Goal: Find specific page/section: Find specific page/section

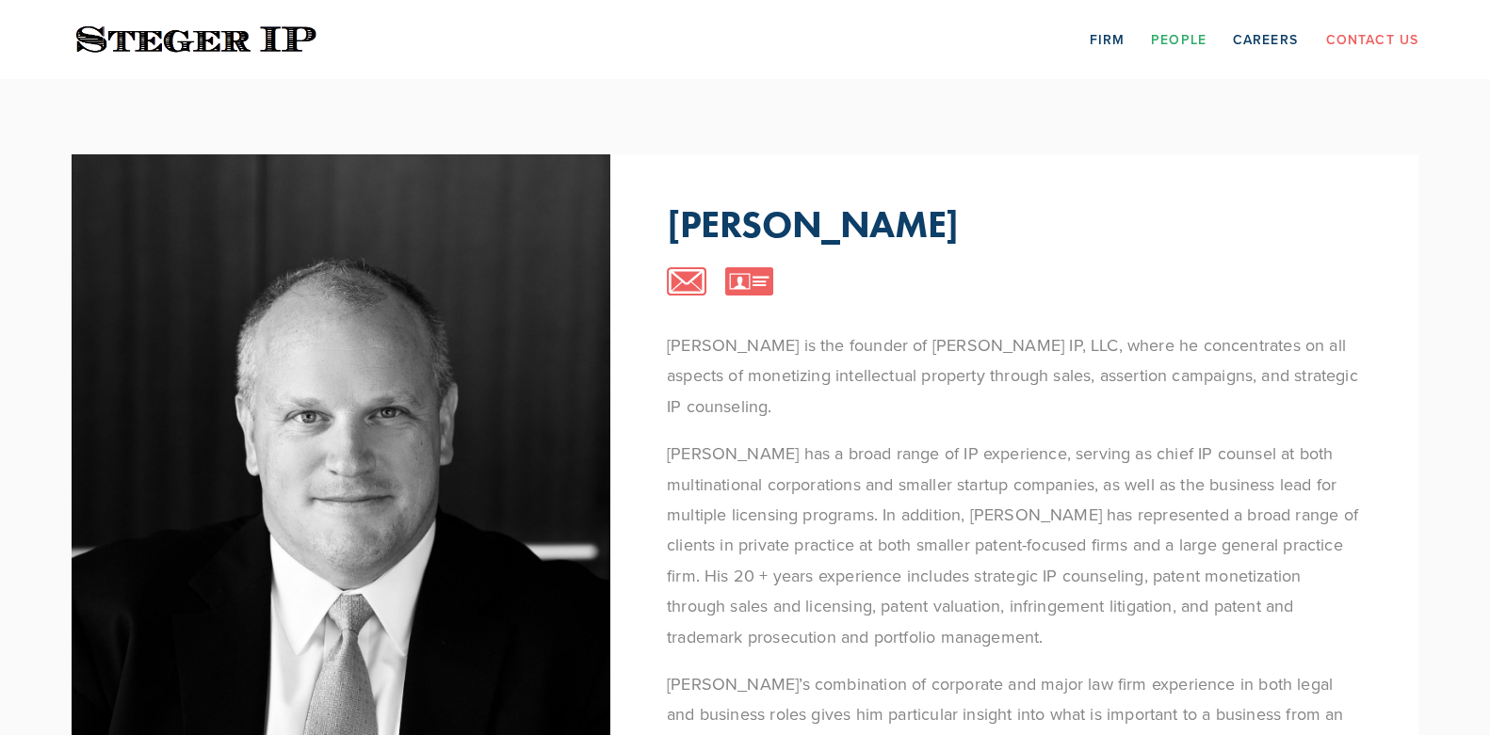
drag, startPoint x: 832, startPoint y: 168, endPoint x: 714, endPoint y: 162, distance: 118.8
drag, startPoint x: 709, startPoint y: 161, endPoint x: 709, endPoint y: 140, distance: 20.7
click at [704, 141] on div "[PERSON_NAME] [PERSON_NAME] is the founder of [PERSON_NAME] IP, LLC, where he c…" at bounding box center [745, 747] width 1412 height 1337
click at [1119, 34] on link "Firm" at bounding box center [1106, 38] width 35 height 29
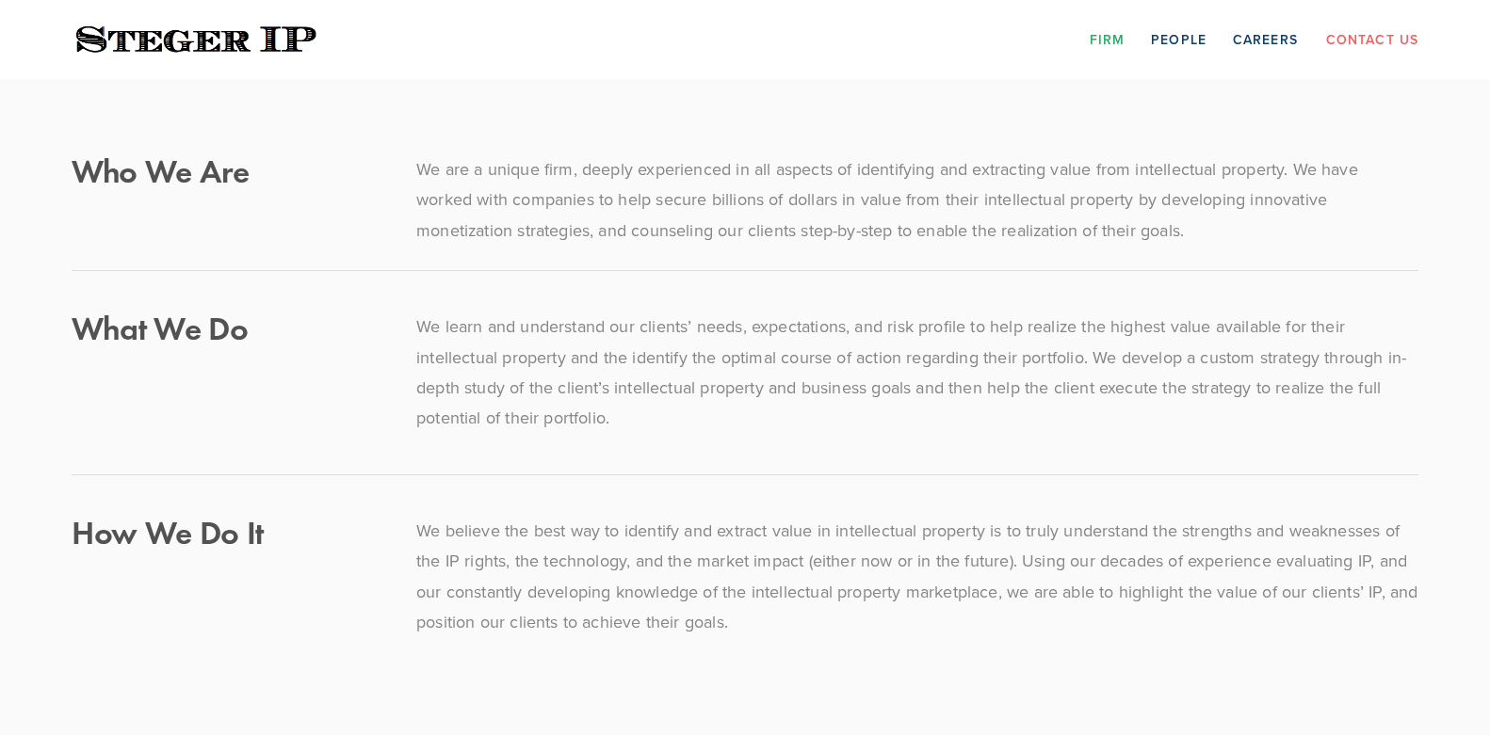
drag, startPoint x: 737, startPoint y: 110, endPoint x: 690, endPoint y: 107, distance: 47.2
drag, startPoint x: 690, startPoint y: 107, endPoint x: 1129, endPoint y: 29, distance: 445.7
click at [666, 101] on div "Who We Are We are a unique firm, deeply experienced in all aspects of identifyi…" at bounding box center [745, 404] width 1412 height 650
click at [1186, 34] on link "People" at bounding box center [1179, 38] width 56 height 29
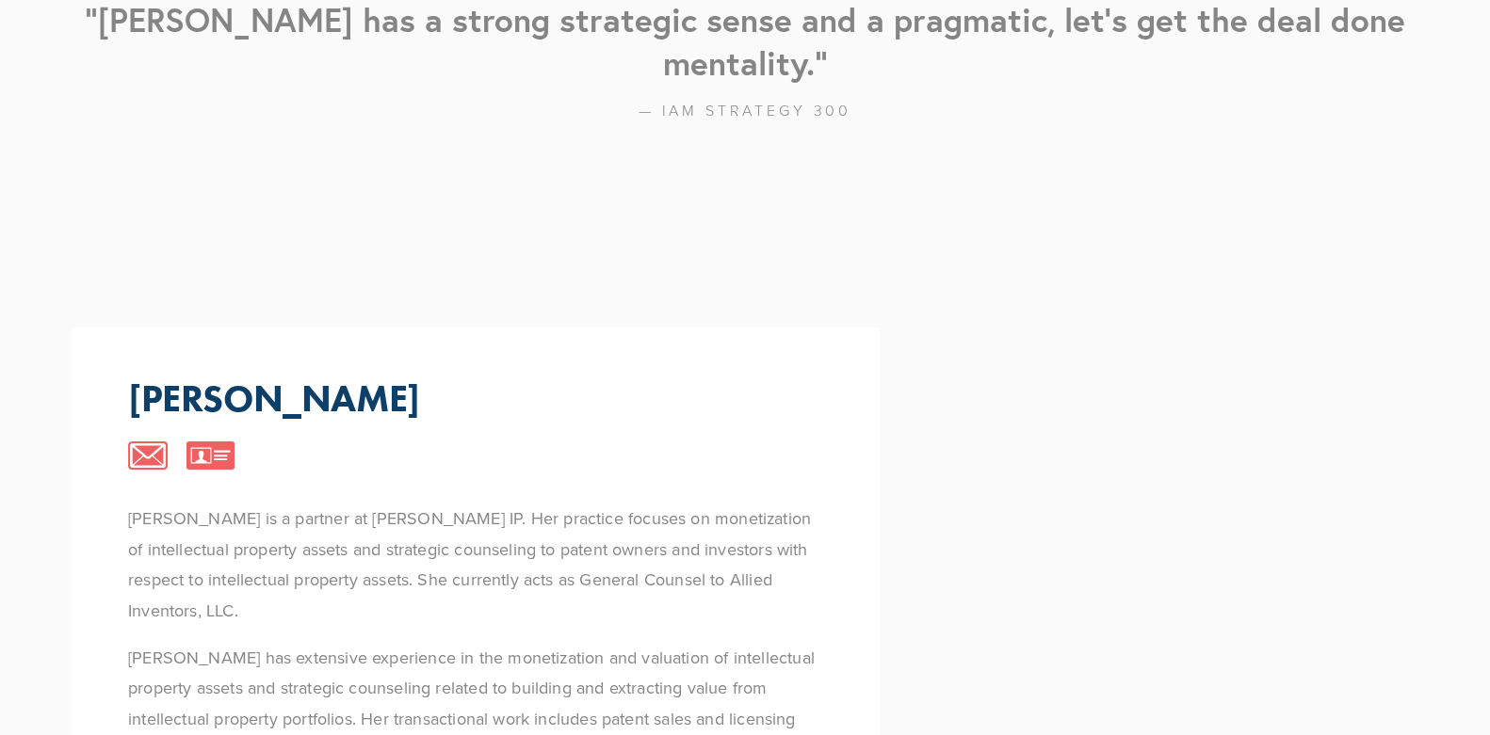
scroll to position [1130, 0]
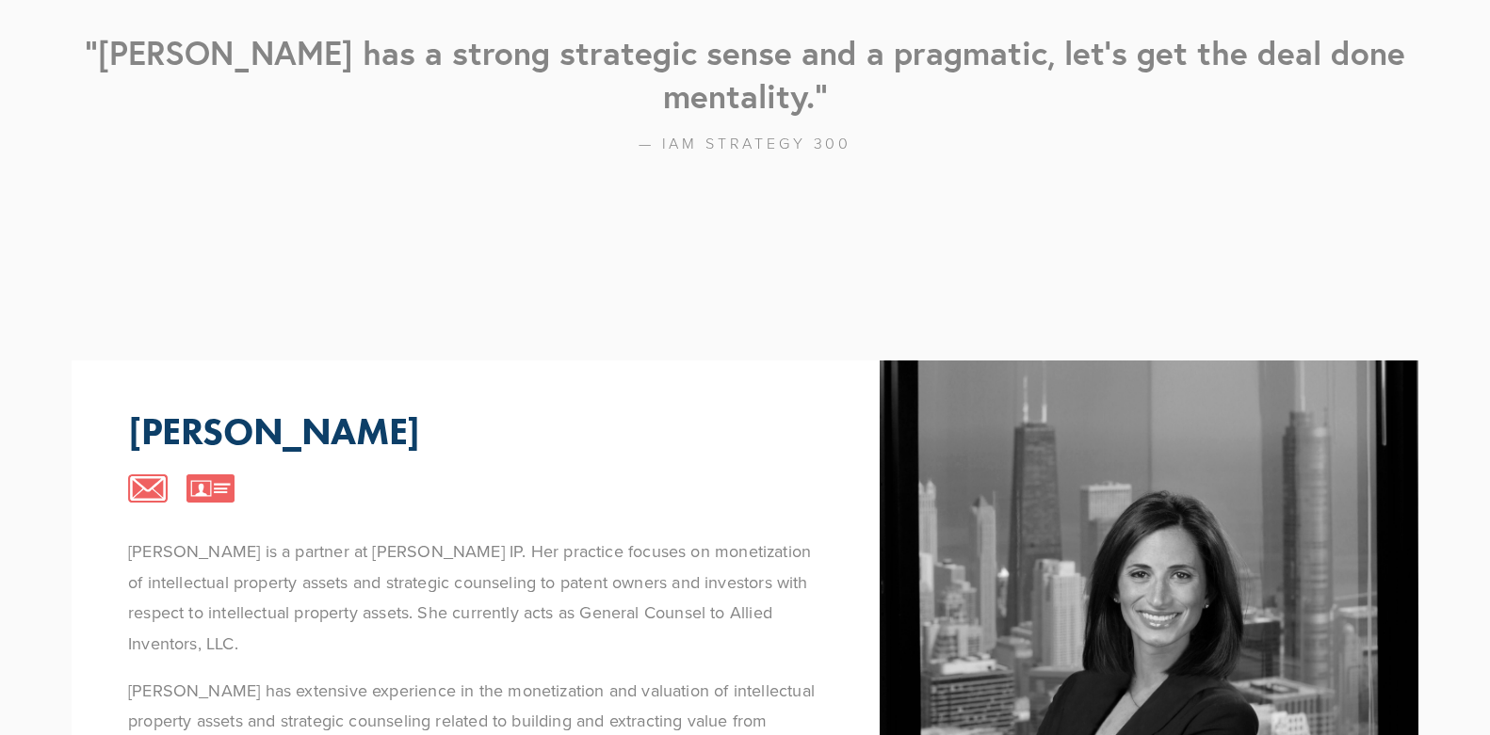
drag, startPoint x: 607, startPoint y: 467, endPoint x: 568, endPoint y: 476, distance: 40.7
drag, startPoint x: 568, startPoint y: 476, endPoint x: 518, endPoint y: 484, distance: 50.5
drag, startPoint x: 518, startPoint y: 484, endPoint x: 448, endPoint y: 544, distance: 92.1
click at [448, 544] on p "[PERSON_NAME] is a partner at [PERSON_NAME] IP. Her practice focuses on monetiz…" at bounding box center [475, 598] width 695 height 122
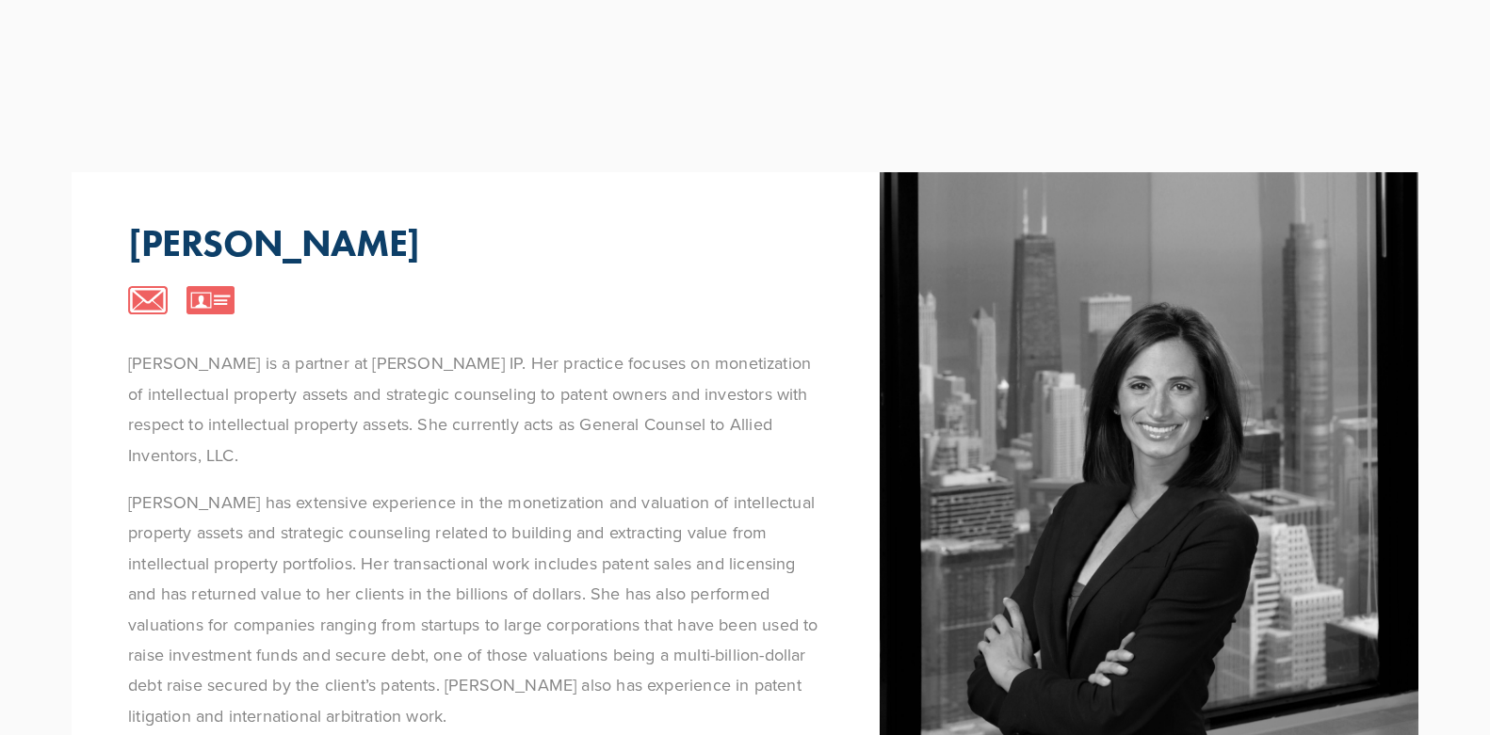
drag, startPoint x: 466, startPoint y: 556, endPoint x: 465, endPoint y: 510, distance: 45.2
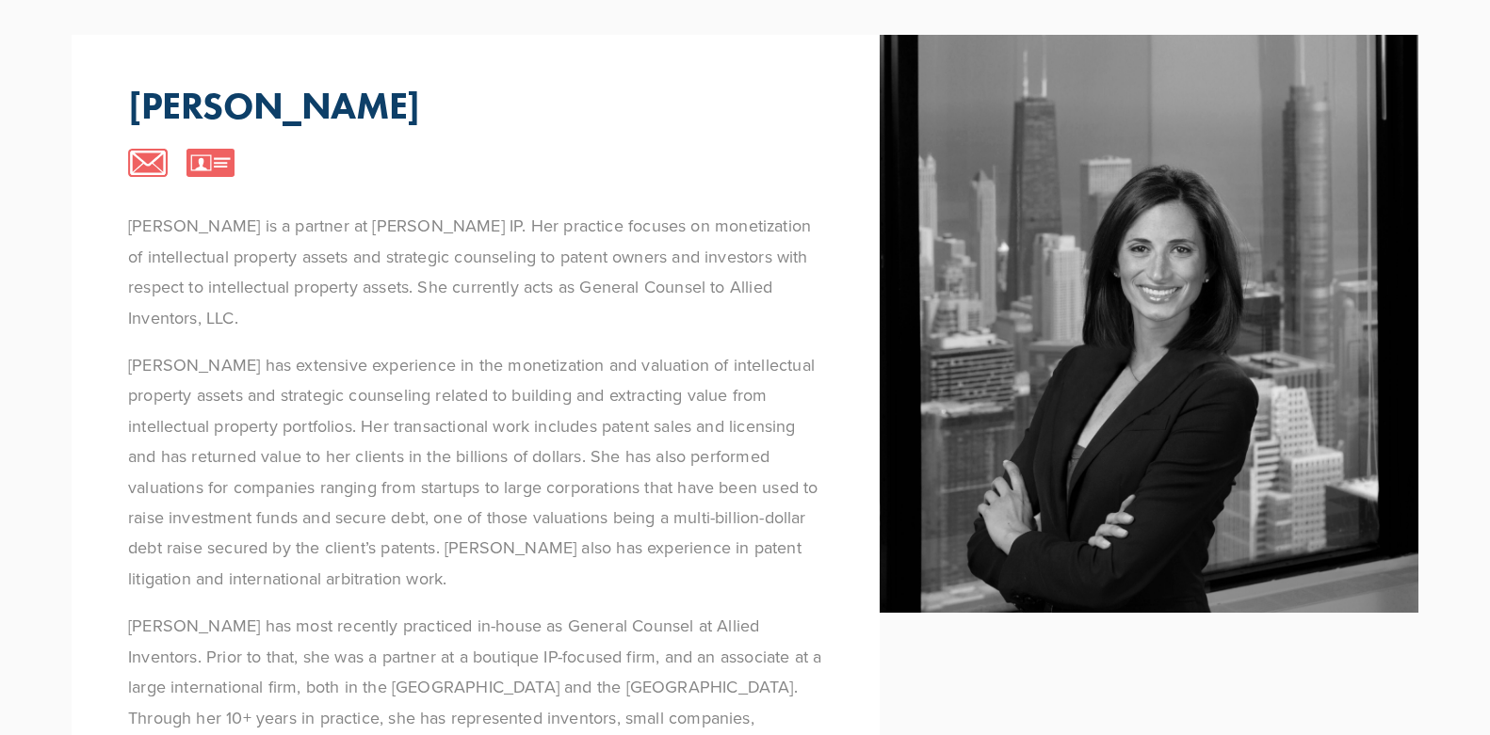
scroll to position [1601, 0]
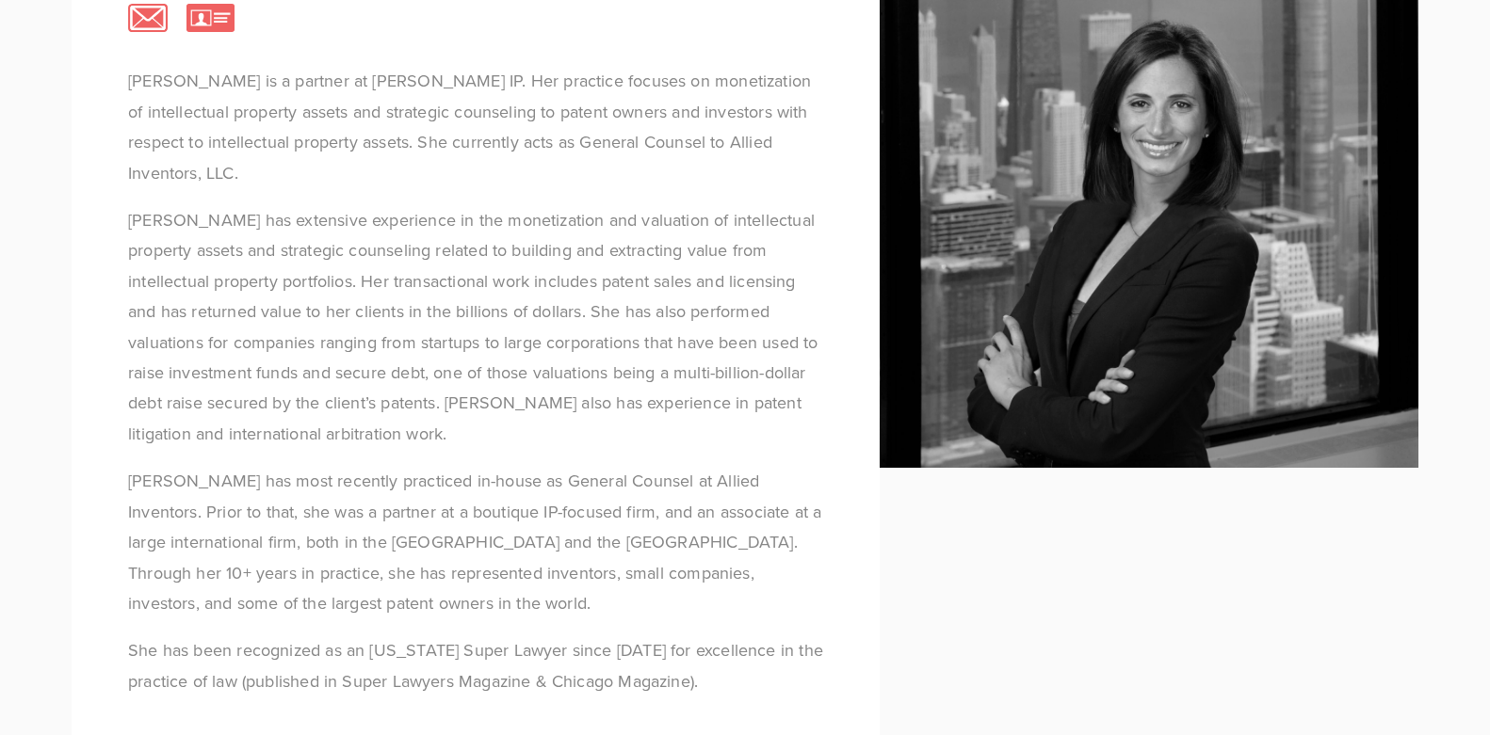
drag, startPoint x: 465, startPoint y: 510, endPoint x: 328, endPoint y: 474, distance: 142.3
click at [328, 474] on p "[PERSON_NAME] has most recently practiced in-house as General Counsel at Allied…" at bounding box center [475, 542] width 695 height 153
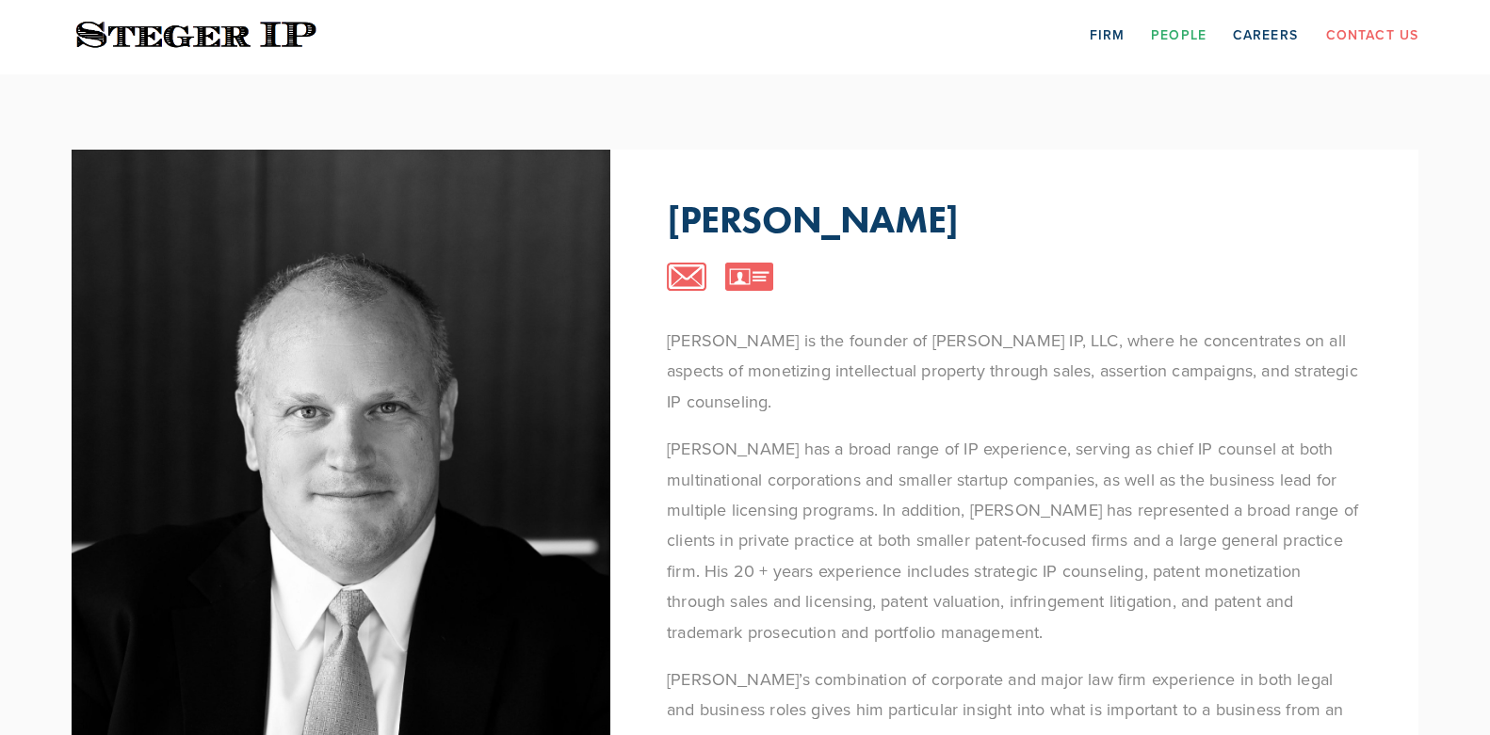
scroll to position [0, 0]
